Goal: Transaction & Acquisition: Purchase product/service

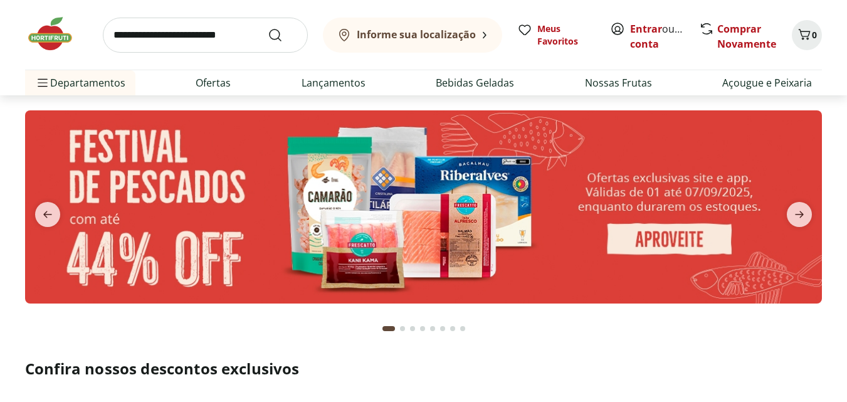
click at [420, 24] on button "Informe sua localização" at bounding box center [412, 35] width 179 height 35
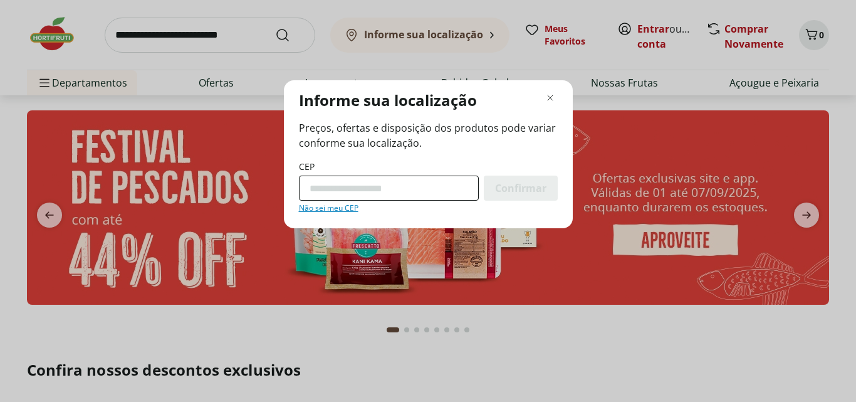
click at [365, 179] on input "CEP" at bounding box center [389, 188] width 180 height 25
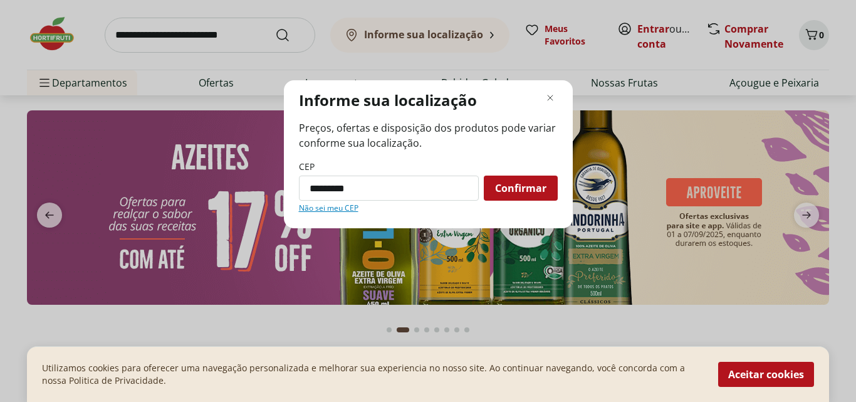
type input "*********"
click at [484, 176] on button "Confirmar" at bounding box center [521, 188] width 74 height 25
click at [492, 182] on div "Confirmar" at bounding box center [521, 188] width 74 height 25
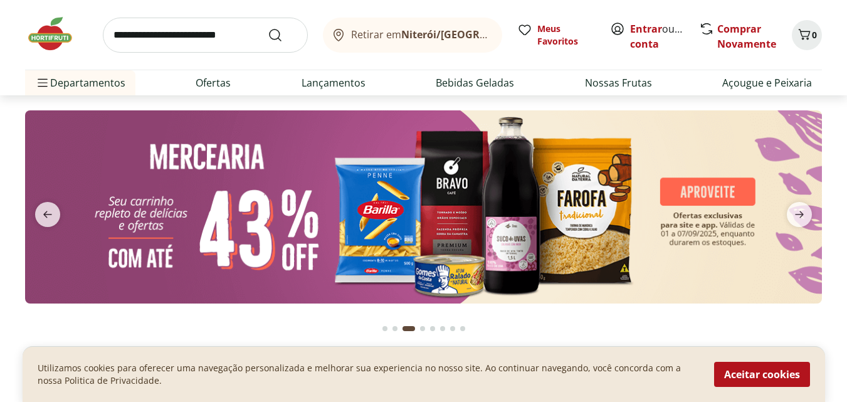
click at [194, 50] on input "search" at bounding box center [205, 35] width 205 height 35
type input "*****"
click at [268, 28] on button "Submit Search" at bounding box center [283, 35] width 30 height 15
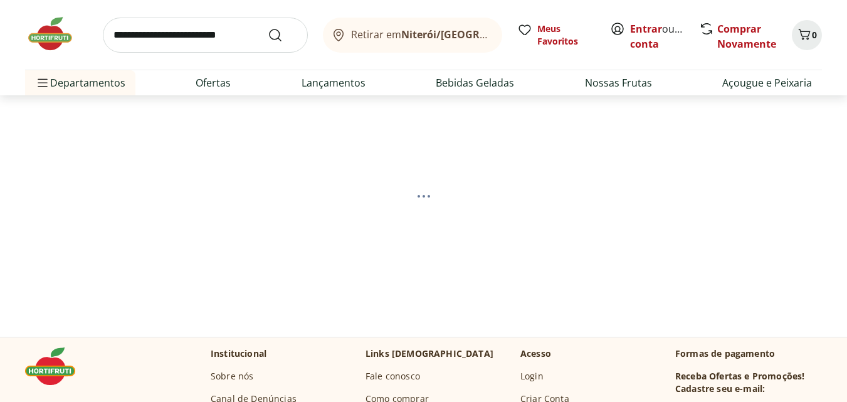
select select "**********"
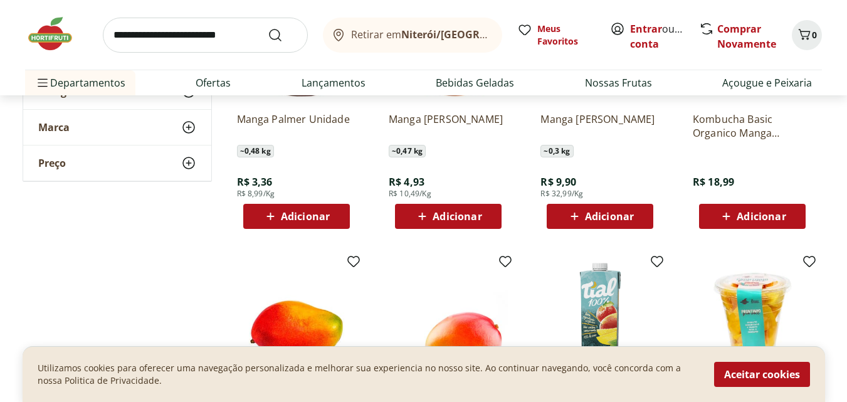
scroll to position [188, 0]
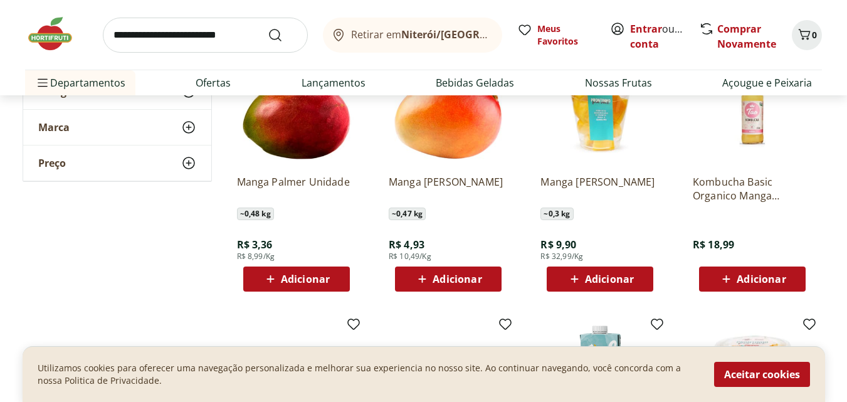
click at [760, 390] on div "Utilizamos cookies para oferecer uma navegação personalizada e melhorar sua exp…" at bounding box center [424, 374] width 802 height 56
click at [768, 379] on button "Aceitar cookies" at bounding box center [762, 374] width 96 height 25
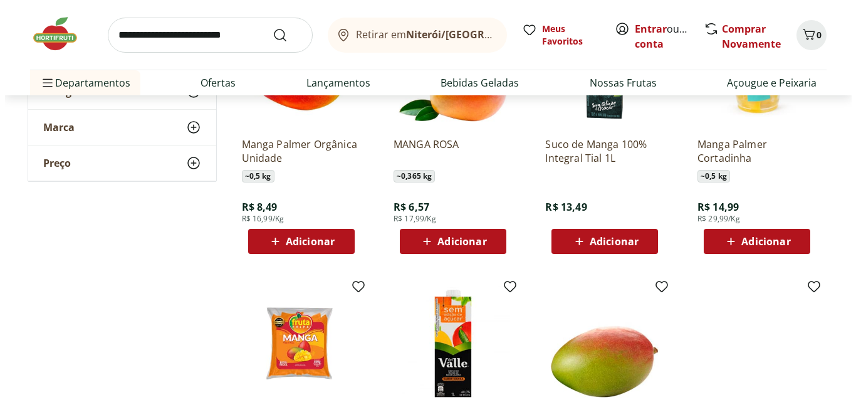
scroll to position [125, 0]
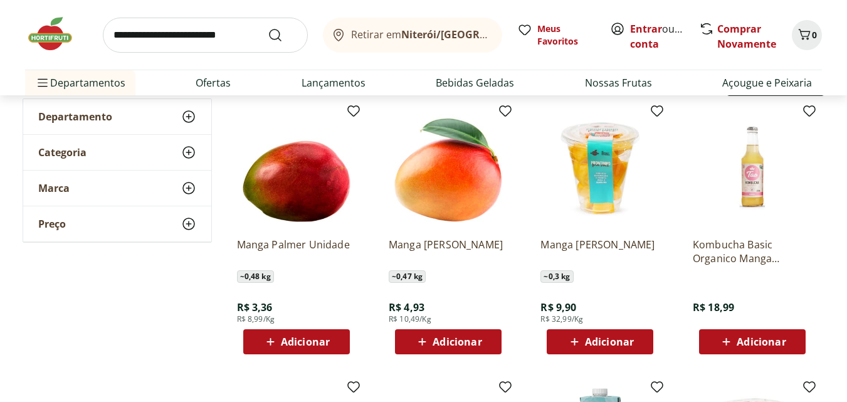
click at [300, 337] on span "Adicionar" at bounding box center [305, 342] width 49 height 10
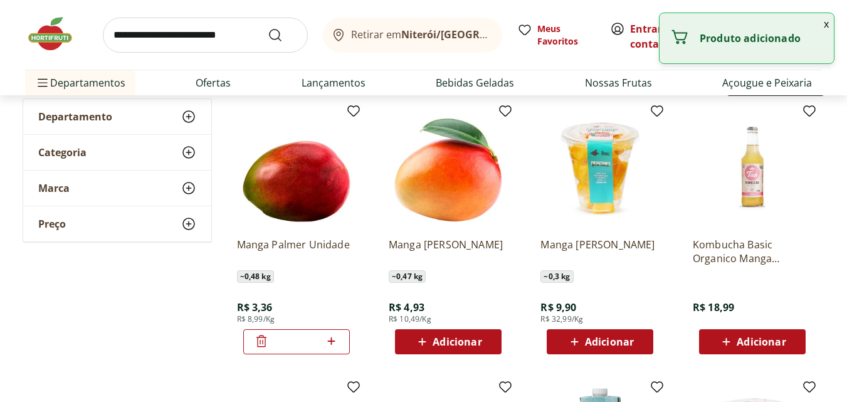
click at [325, 337] on icon at bounding box center [331, 340] width 16 height 15
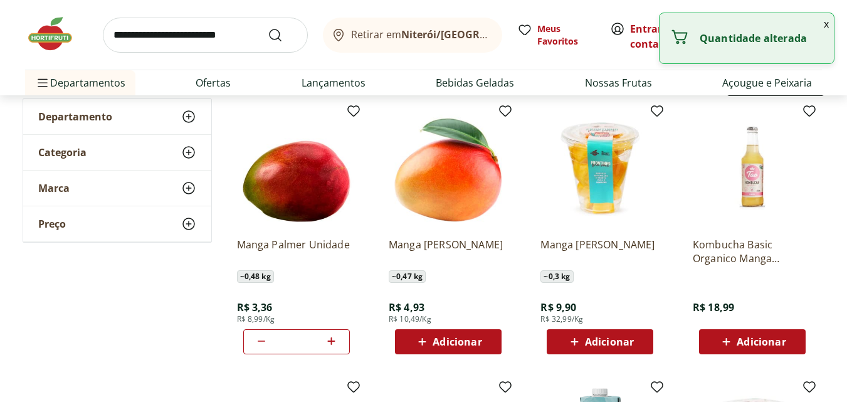
click at [325, 337] on icon at bounding box center [331, 340] width 16 height 15
click at [689, 38] on icon at bounding box center [679, 37] width 20 height 20
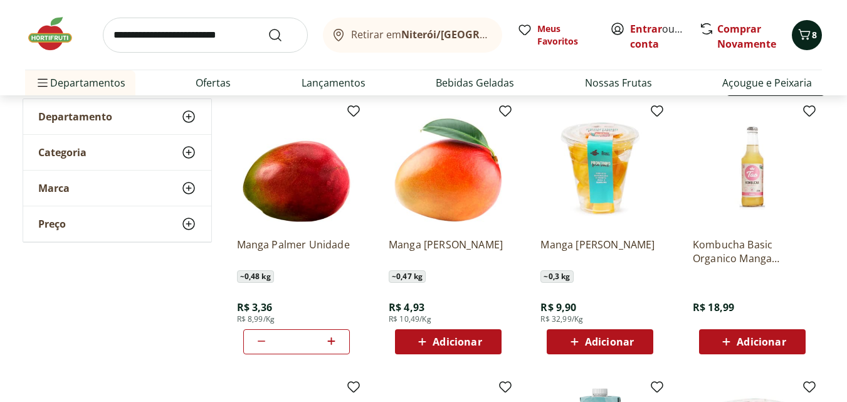
click at [809, 33] on icon "Carrinho" at bounding box center [805, 34] width 12 height 11
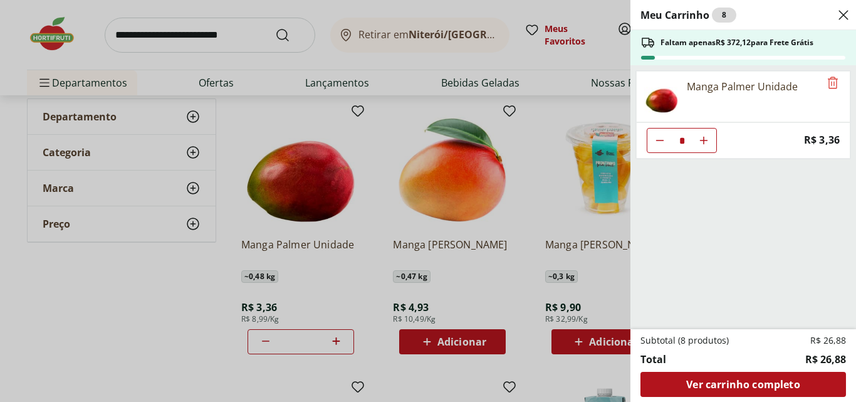
click at [708, 143] on icon "Aumentar Quantidade" at bounding box center [704, 140] width 10 height 10
type input "*"
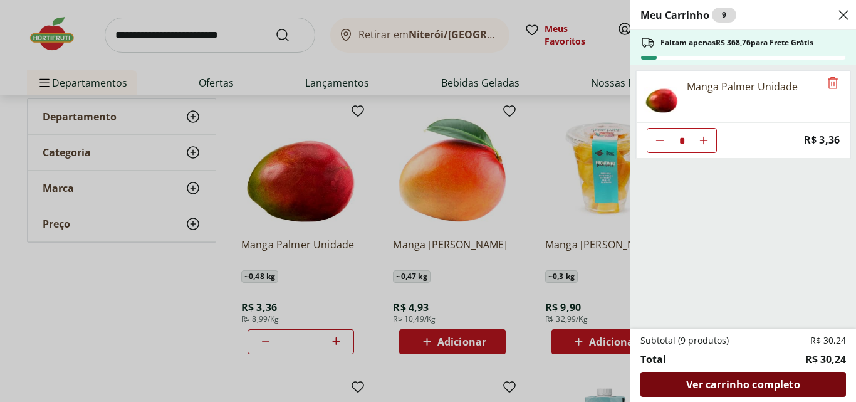
click at [718, 387] on span "Ver carrinho completo" at bounding box center [742, 384] width 113 height 10
